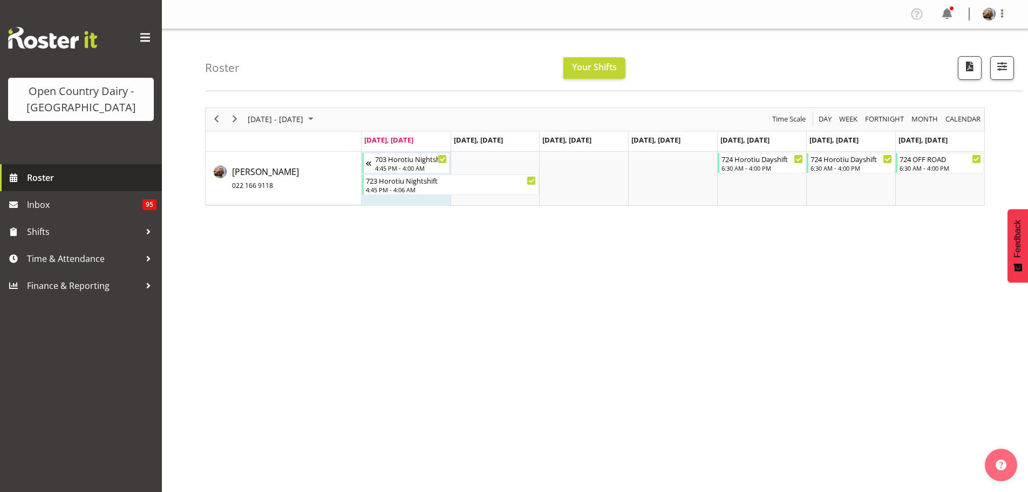
click at [40, 178] on span "Roster" at bounding box center [92, 177] width 130 height 16
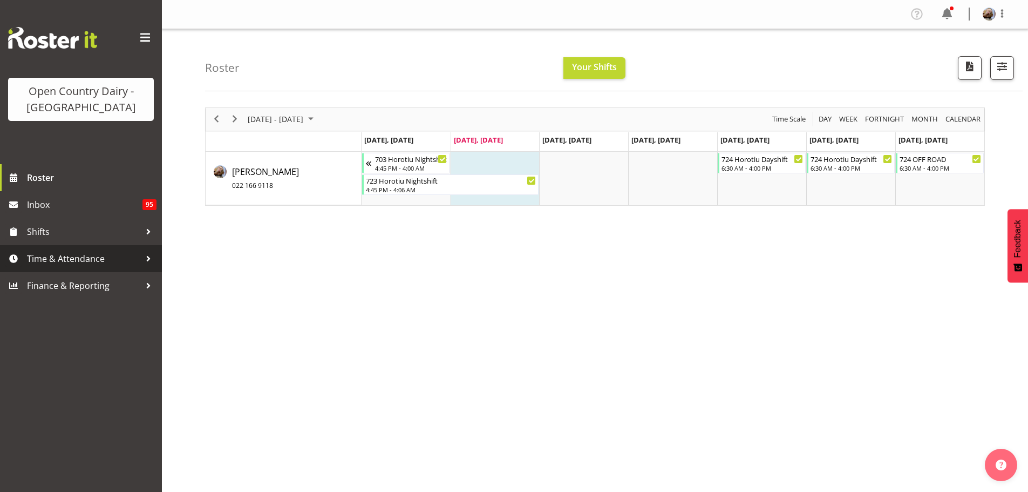
click at [107, 264] on span "Time & Attendance" at bounding box center [83, 258] width 113 height 16
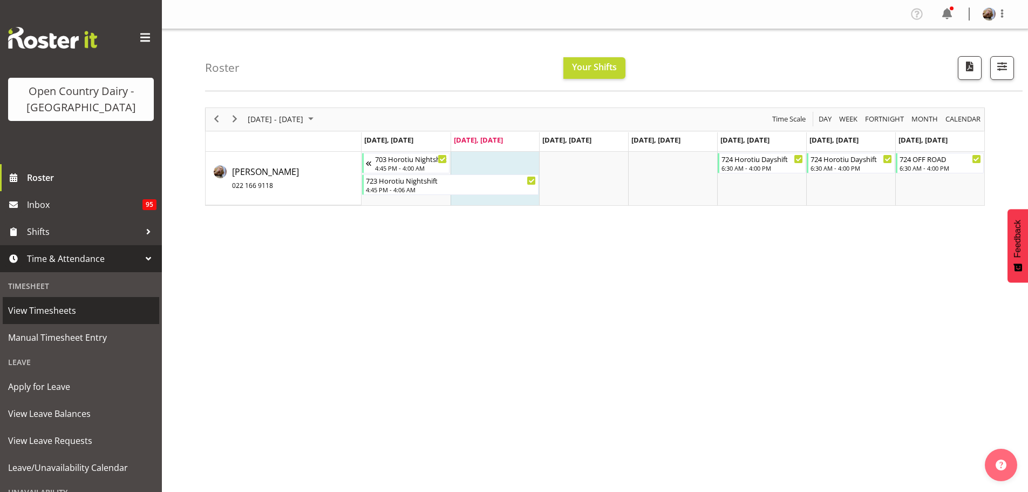
click at [79, 310] on span "View Timesheets" at bounding box center [81, 310] width 146 height 16
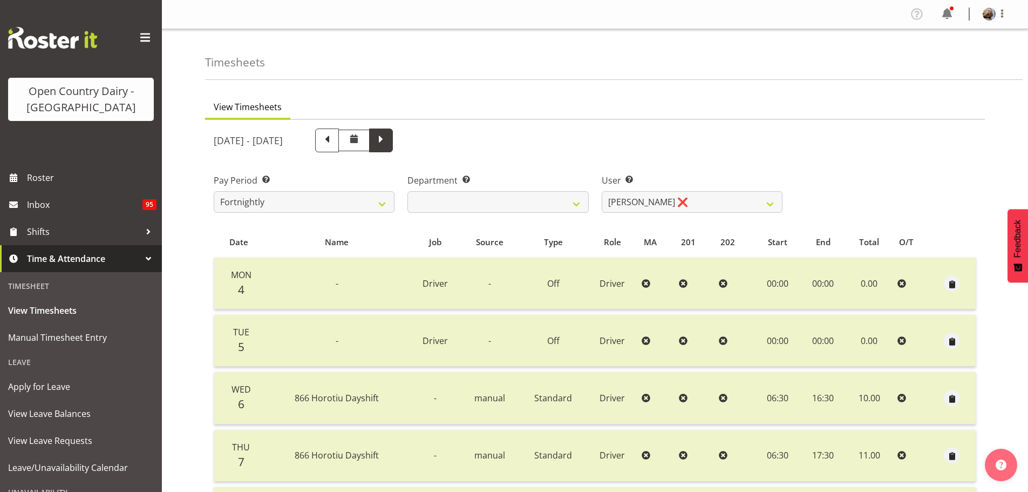
click at [388, 138] on span at bounding box center [381, 139] width 14 height 14
select select
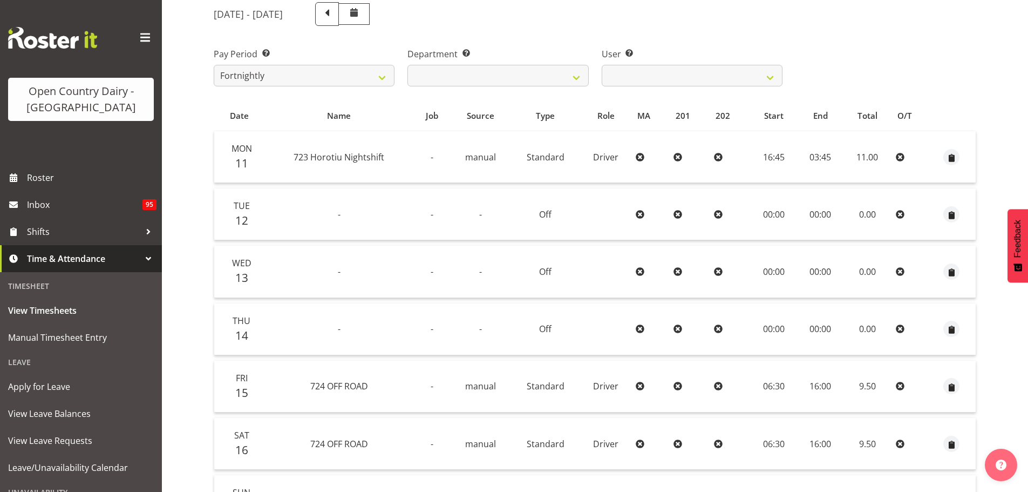
scroll to position [108, 0]
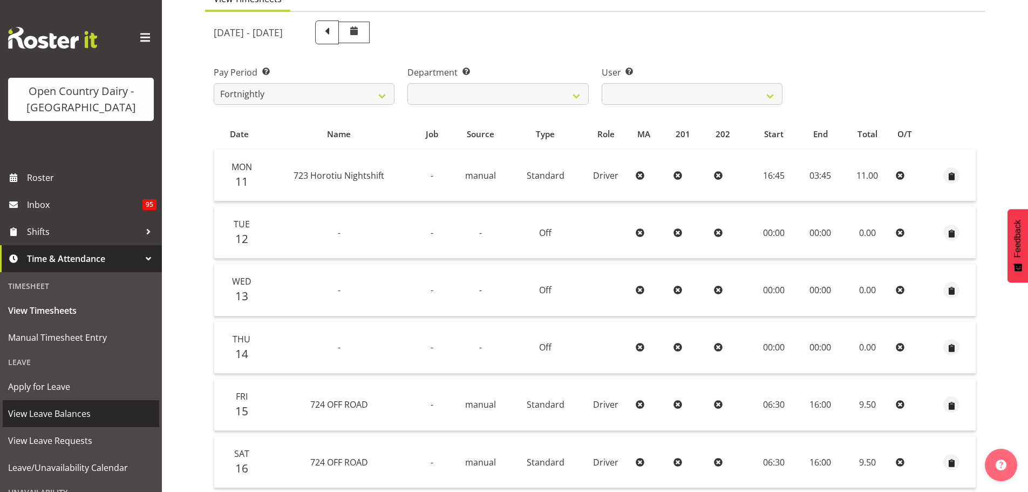
click at [50, 413] on span "View Leave Balances" at bounding box center [81, 413] width 146 height 16
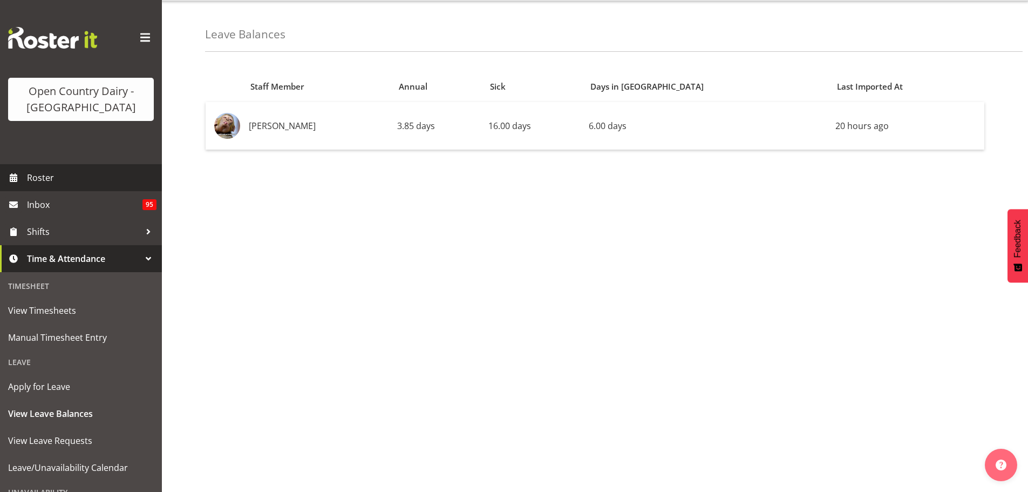
click at [44, 180] on span "Roster" at bounding box center [92, 177] width 130 height 16
